Goal: Communication & Community: Answer question/provide support

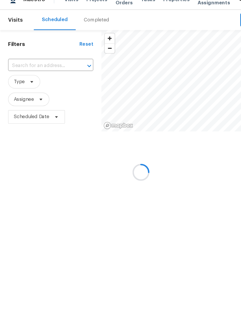
scroll to position [10, 0]
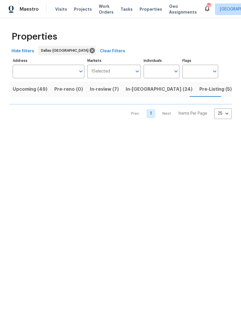
click at [200, 88] on span "Pre-Listing (5)" at bounding box center [216, 89] width 32 height 8
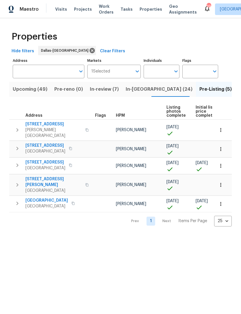
click at [105, 91] on span "In-review (7)" at bounding box center [104, 89] width 29 height 8
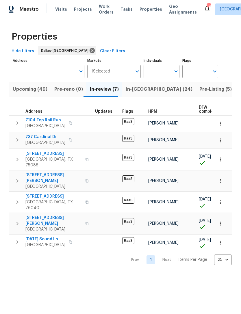
click at [226, 247] on body "Maestro Visits Projects Work Orders Tasks Properties Geo Assignments 39 [GEOGRA…" at bounding box center [120, 137] width 241 height 275
click at [139, 270] on div at bounding box center [120, 157] width 241 height 314
click at [138, 71] on icon "Open" at bounding box center [137, 71] width 7 height 7
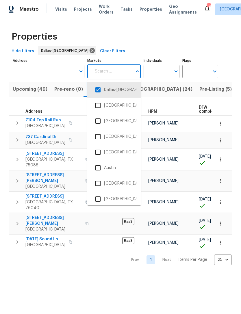
click at [172, 71] on button "Open" at bounding box center [176, 71] width 8 height 8
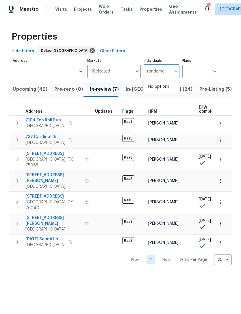
type input "ronderrick"
click at [156, 90] on input "checkbox" at bounding box center [154, 90] width 12 height 12
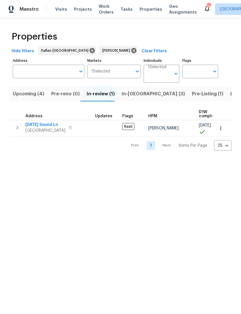
click at [133, 98] on span "In-[GEOGRAPHIC_DATA] (3)" at bounding box center [153, 94] width 63 height 8
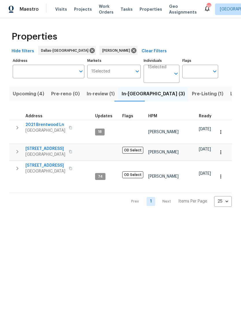
click at [52, 163] on span "[STREET_ADDRESS]" at bounding box center [45, 166] width 40 height 6
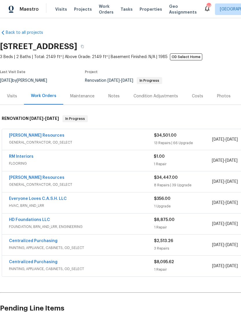
click at [41, 135] on link "Lawrence Resources" at bounding box center [37, 136] width 56 height 4
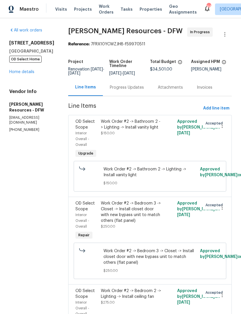
click at [142, 91] on div "Progress Updates" at bounding box center [127, 88] width 34 height 6
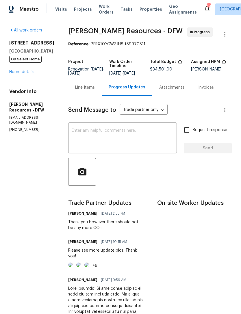
click at [127, 140] on textarea at bounding box center [123, 139] width 102 height 20
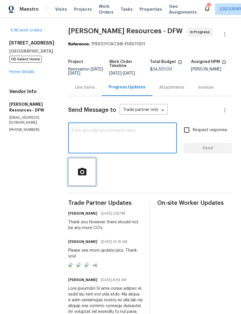
click at [91, 177] on span "button" at bounding box center [82, 172] width 19 height 10
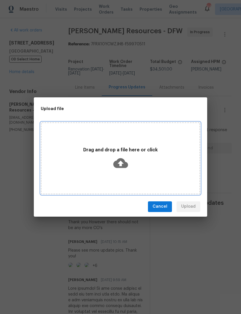
click at [125, 155] on div "Drag and drop a file here or click" at bounding box center [121, 158] width 158 height 27
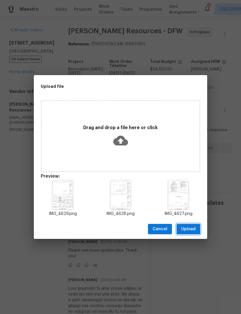
click at [197, 230] on button "Upload" at bounding box center [189, 229] width 24 height 11
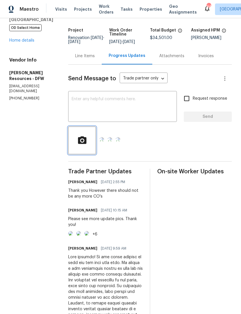
scroll to position [32, 0]
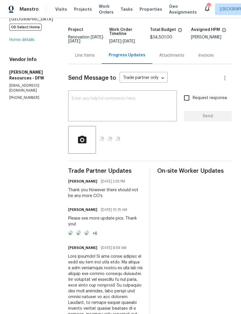
click at [163, 115] on textarea at bounding box center [123, 107] width 102 height 20
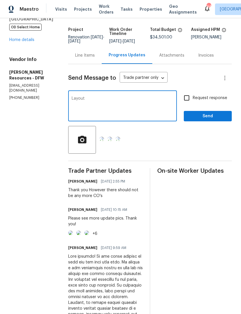
type textarea "Layout"
click at [211, 118] on span "Send" at bounding box center [208, 116] width 39 height 7
